Goal: Transaction & Acquisition: Download file/media

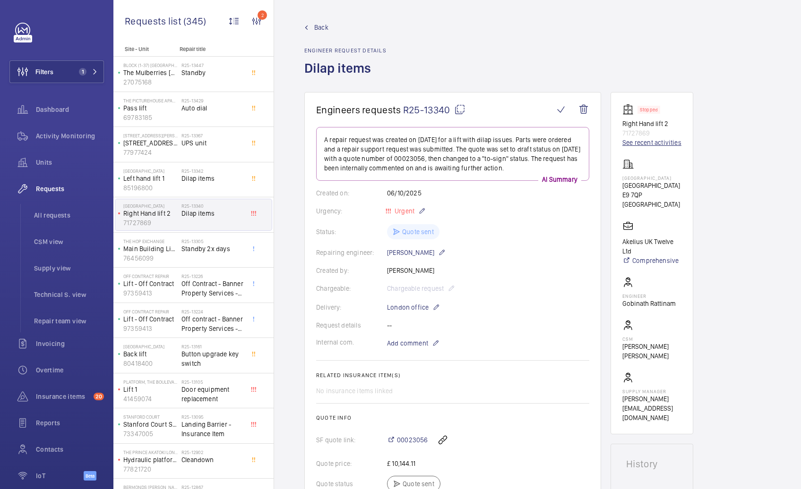
click at [647, 143] on link "See recent activities" at bounding box center [651, 142] width 59 height 9
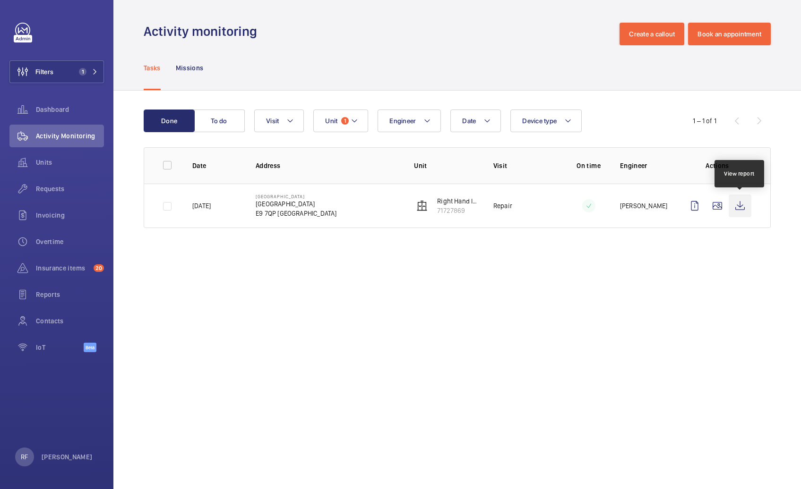
click at [737, 208] on wm-front-icon-button at bounding box center [739, 206] width 23 height 23
